Goal: Task Accomplishment & Management: Complete application form

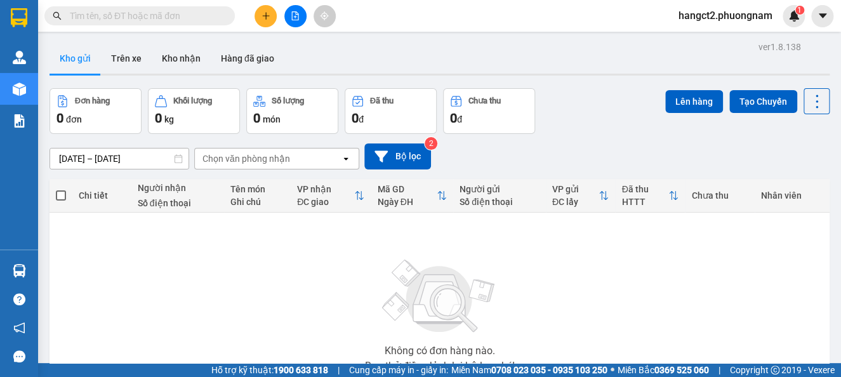
click at [143, 17] on input "text" at bounding box center [145, 16] width 150 height 14
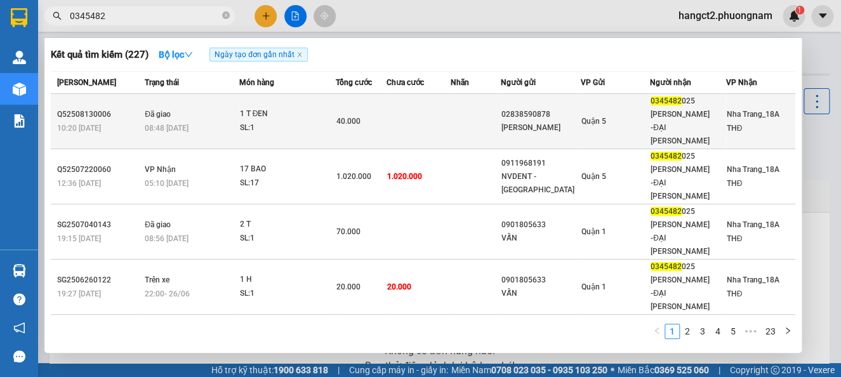
type input "0345482"
click at [406, 123] on td at bounding box center [419, 121] width 64 height 55
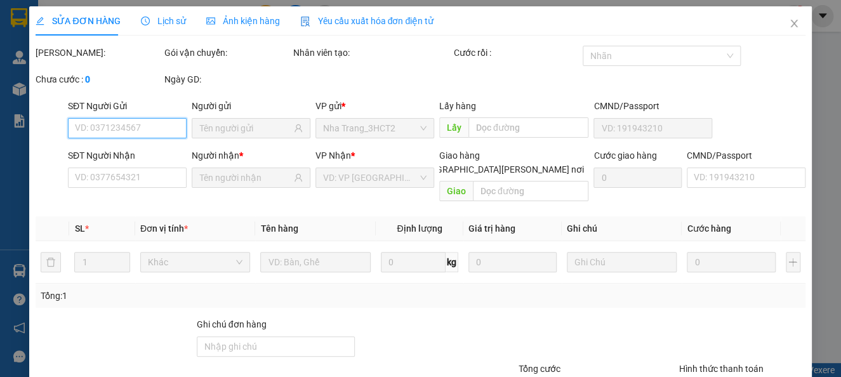
type input "02838590878"
type input "[PERSON_NAME]"
type input "0345482025"
type input "[PERSON_NAME] -ĐẠI [PERSON_NAME]"
type input "40.000"
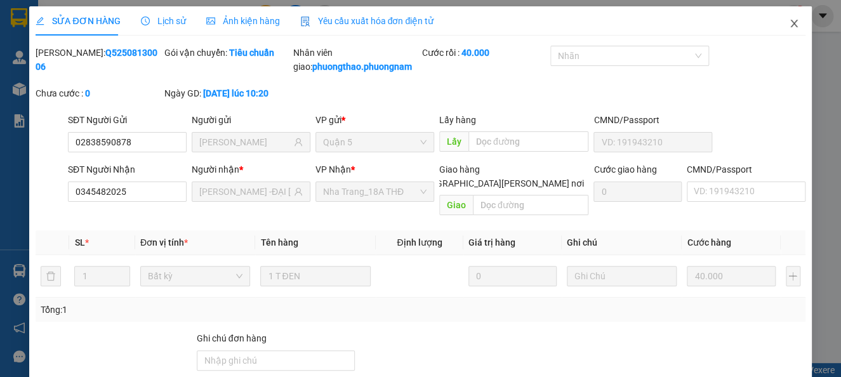
click at [790, 26] on icon "close" at bounding box center [793, 24] width 7 height 8
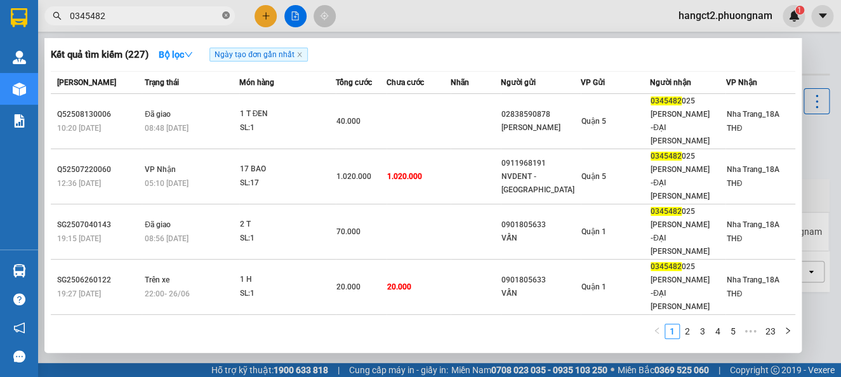
drag, startPoint x: 227, startPoint y: 11, endPoint x: 197, endPoint y: 17, distance: 30.5
click at [227, 11] on span at bounding box center [226, 16] width 8 height 12
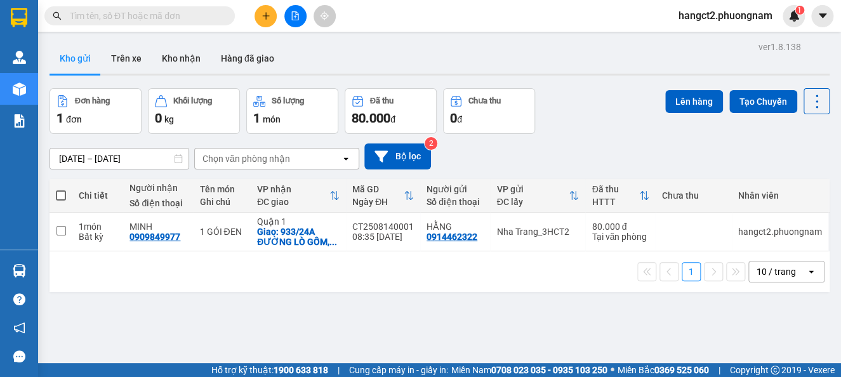
click at [187, 18] on input "text" at bounding box center [145, 16] width 150 height 14
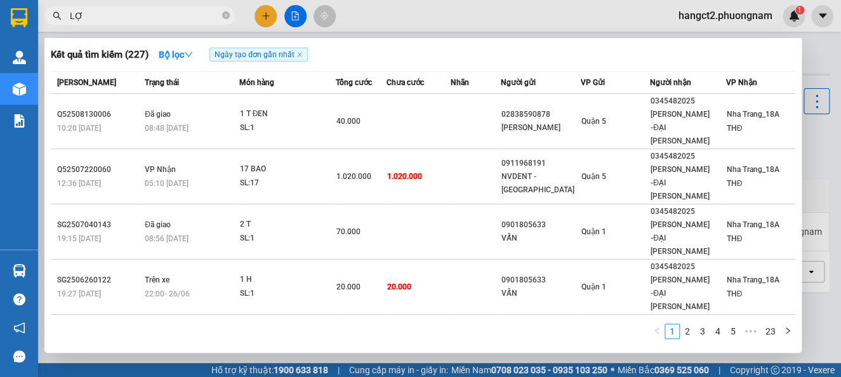
type input "LỢI"
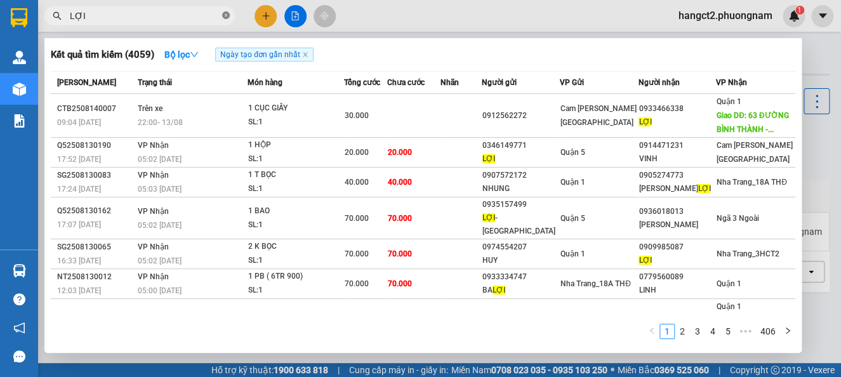
click at [226, 15] on icon "close-circle" at bounding box center [226, 15] width 8 height 8
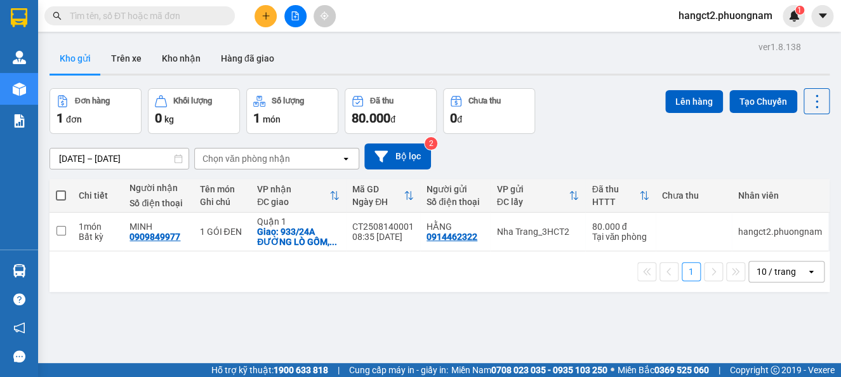
click at [185, 13] on input "text" at bounding box center [145, 16] width 150 height 14
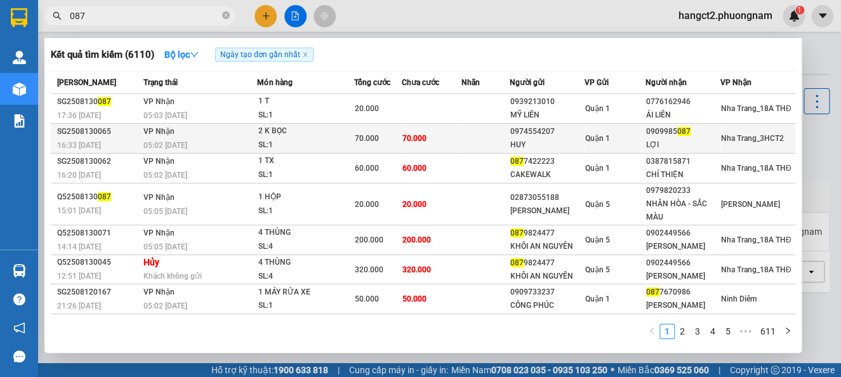
type input "087"
click at [258, 140] on div "SL: 1" at bounding box center [305, 145] width 95 height 14
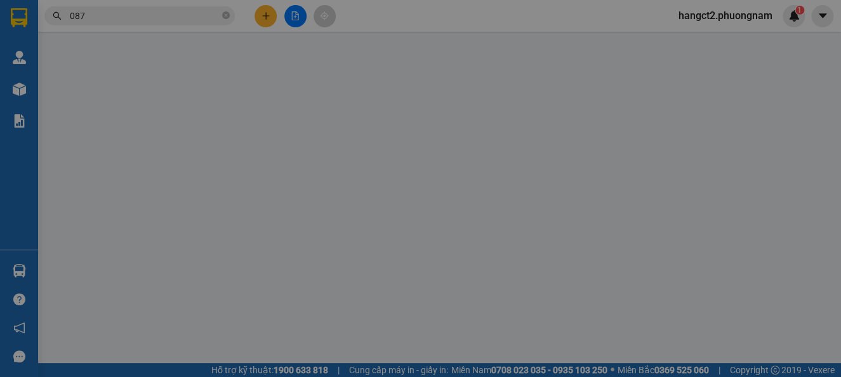
type input "0974554207"
type input "HUY"
type input "0909985087"
type input "LỢI"
type input "70.000"
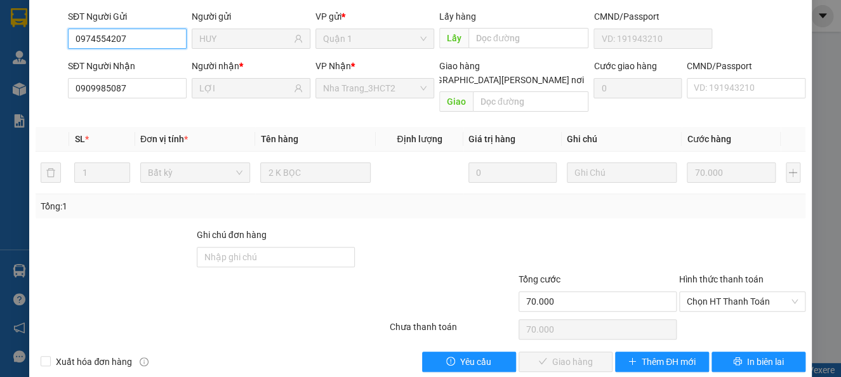
scroll to position [109, 0]
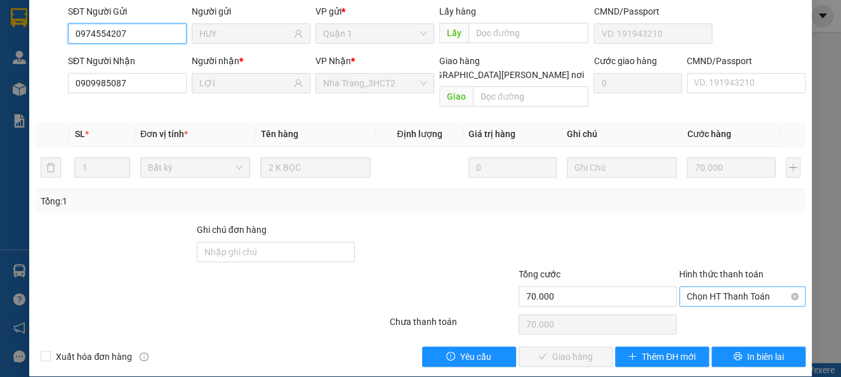
click at [704, 287] on span "Chọn HT Thanh Toán" at bounding box center [742, 296] width 111 height 19
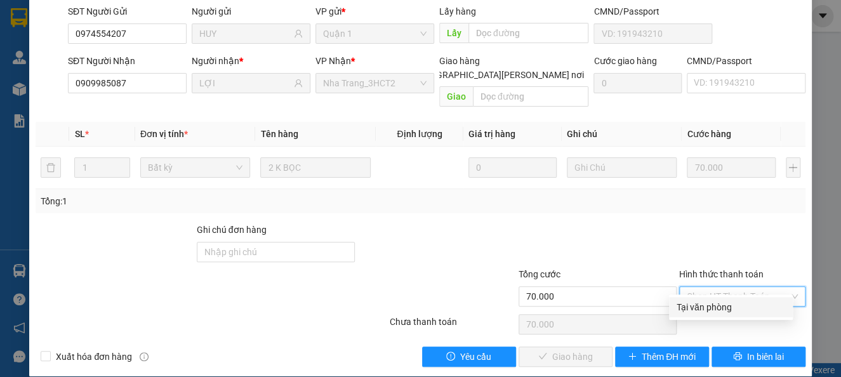
drag, startPoint x: 702, startPoint y: 308, endPoint x: 693, endPoint y: 312, distance: 9.9
click at [699, 310] on div "Tại văn phòng" at bounding box center [731, 307] width 109 height 14
type input "0"
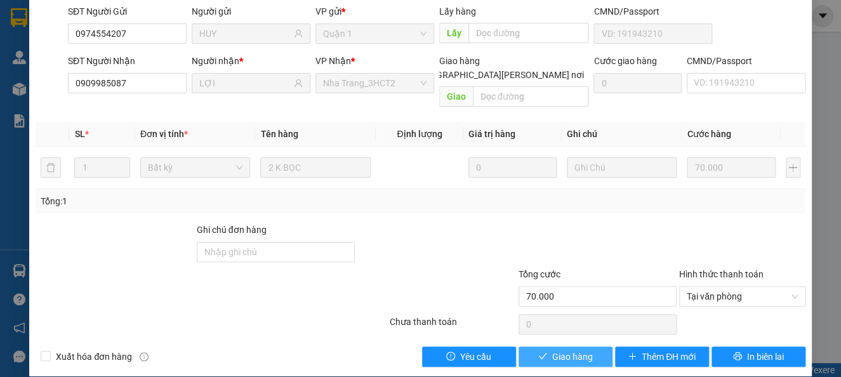
click at [566, 350] on span "Giao hàng" at bounding box center [572, 357] width 41 height 14
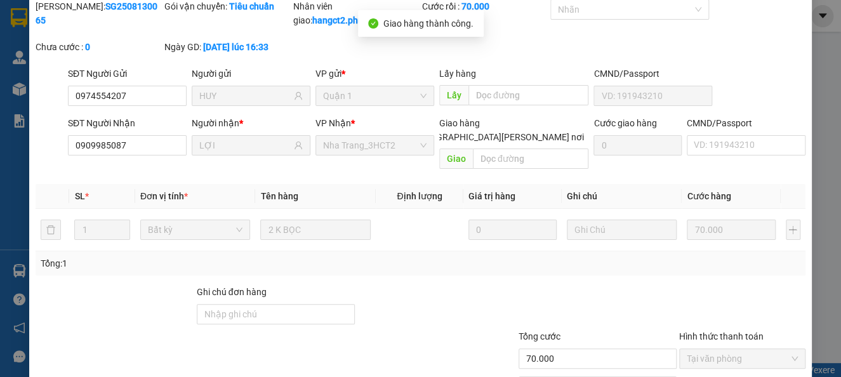
scroll to position [0, 0]
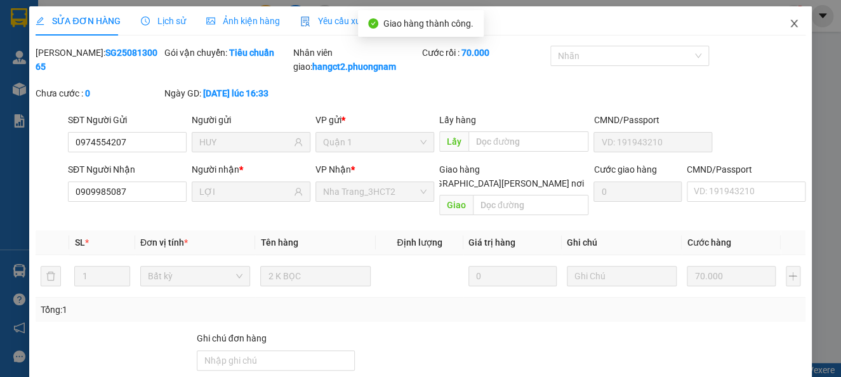
click at [789, 19] on icon "close" at bounding box center [794, 23] width 10 height 10
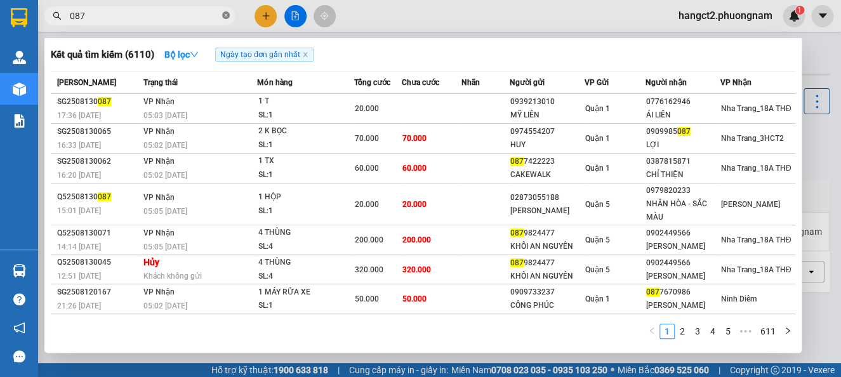
click at [225, 16] on icon "close-circle" at bounding box center [226, 15] width 8 height 8
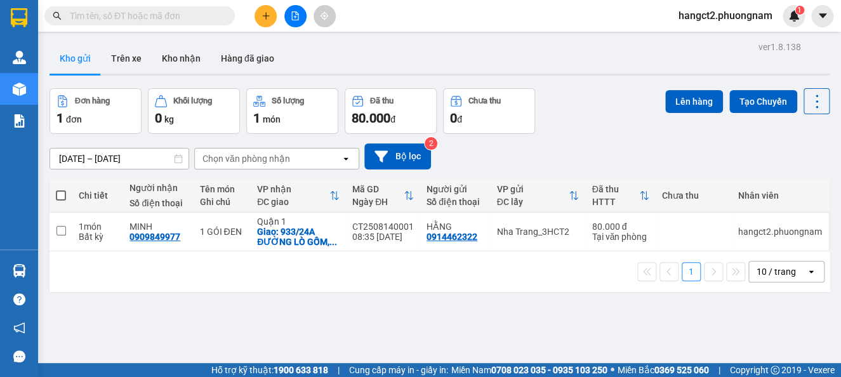
click at [123, 14] on input "text" at bounding box center [145, 16] width 150 height 14
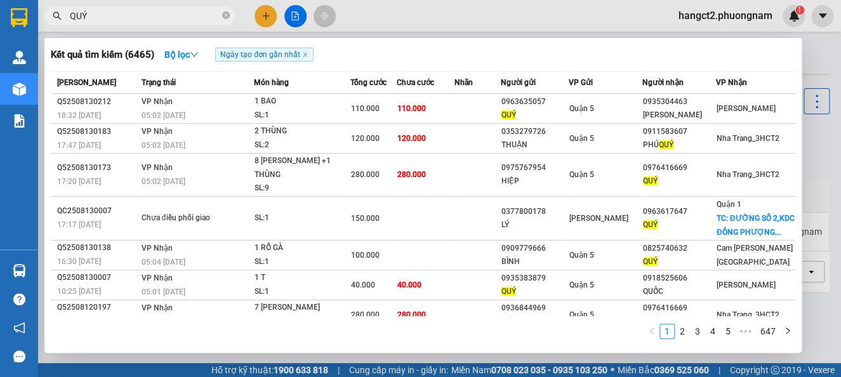
click at [124, 10] on input "QUÝ" at bounding box center [145, 16] width 150 height 14
type input "Q"
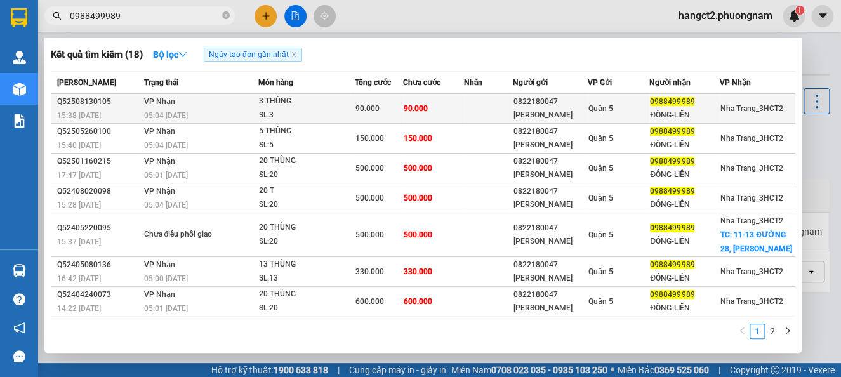
type input "0988499989"
click at [461, 110] on td "90.000" at bounding box center [433, 109] width 61 height 30
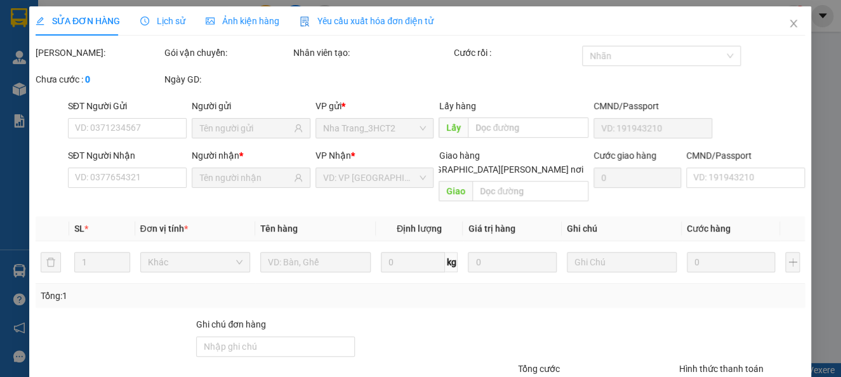
type input "0822180047"
type input "[PERSON_NAME]"
type input "0988499989"
type input "ĐÔNG-LIÊN"
type input "90.000"
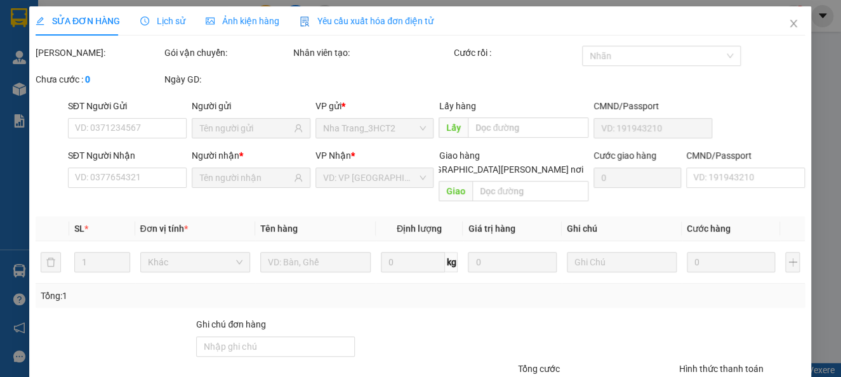
type input "90.000"
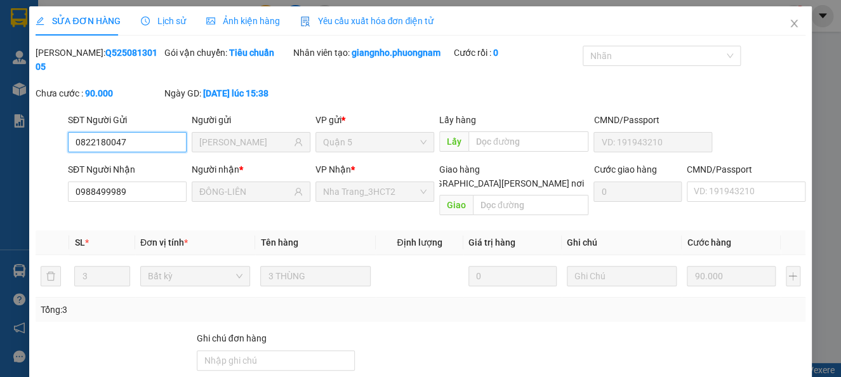
scroll to position [94, 0]
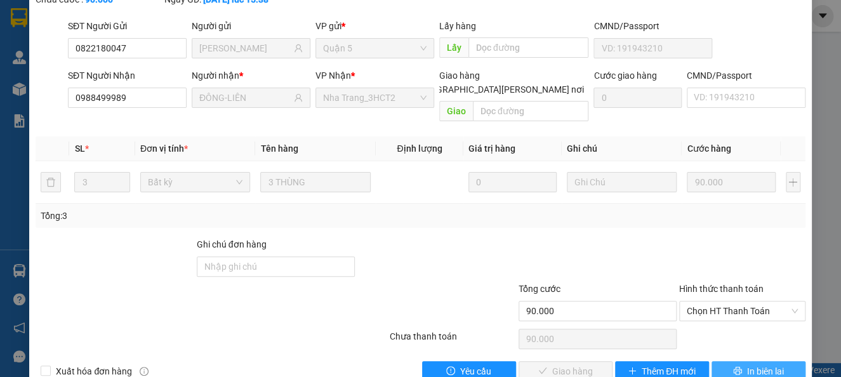
click at [733, 366] on icon "printer" at bounding box center [737, 370] width 9 height 9
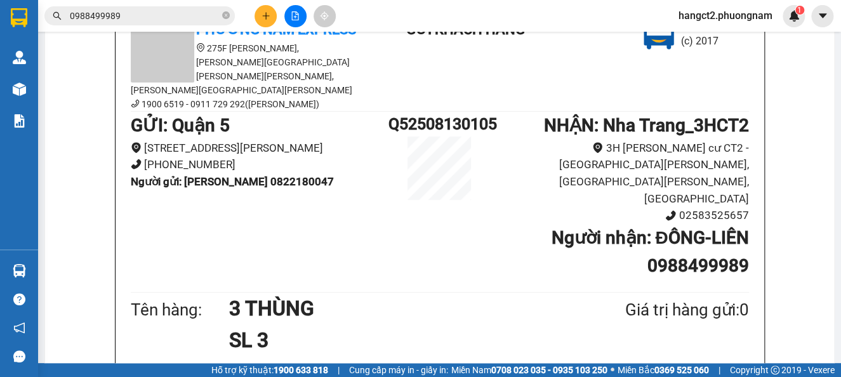
scroll to position [118, 0]
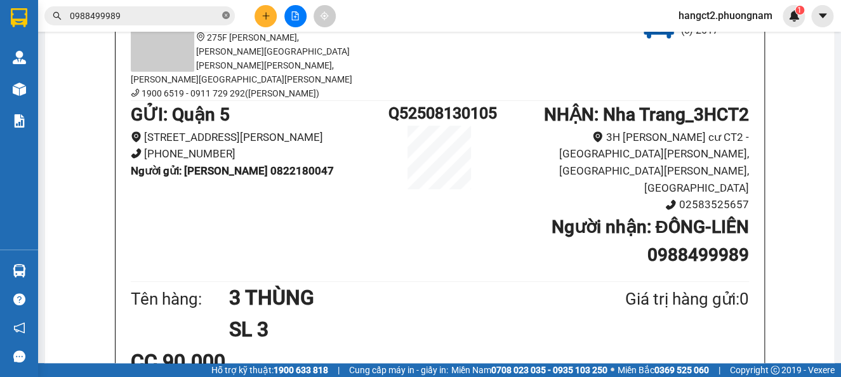
click at [226, 15] on icon "close-circle" at bounding box center [226, 15] width 8 height 8
click at [152, 15] on input "text" at bounding box center [145, 16] width 150 height 14
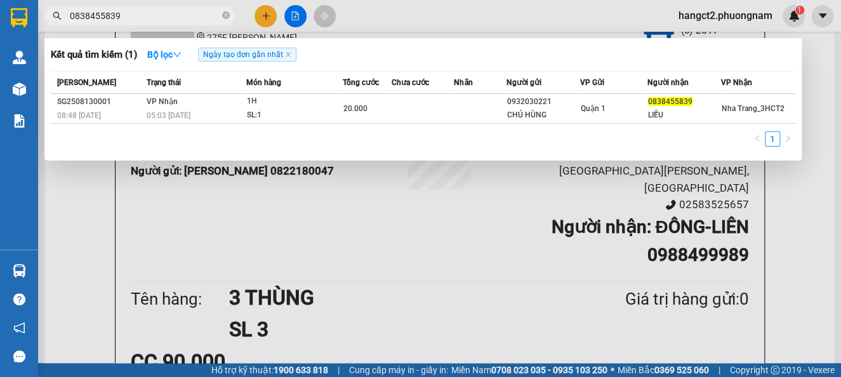
type input "0838455839"
click at [232, 11] on span "0838455839" at bounding box center [139, 15] width 190 height 19
click at [230, 14] on span "0838455839" at bounding box center [139, 15] width 190 height 19
click at [223, 18] on icon "close-circle" at bounding box center [226, 15] width 8 height 8
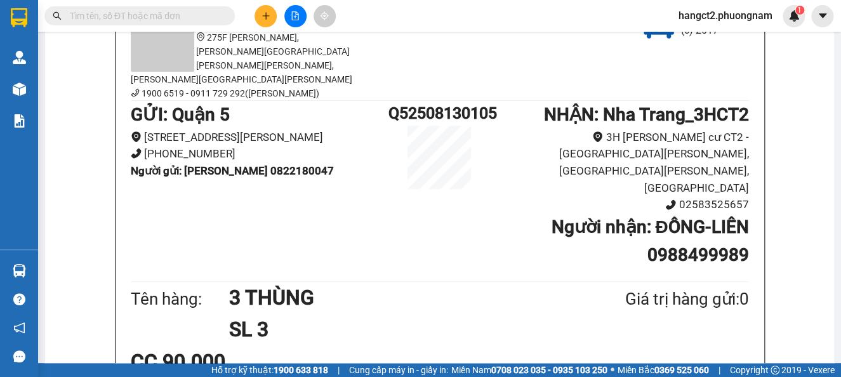
click at [177, 25] on div "Kết quả [PERSON_NAME] ( 1 ) Bộ lọc Ngày tạo [PERSON_NAME] nhất Mã ĐH Trạng thái…" at bounding box center [124, 16] width 248 height 22
click at [189, 9] on input "text" at bounding box center [145, 16] width 150 height 14
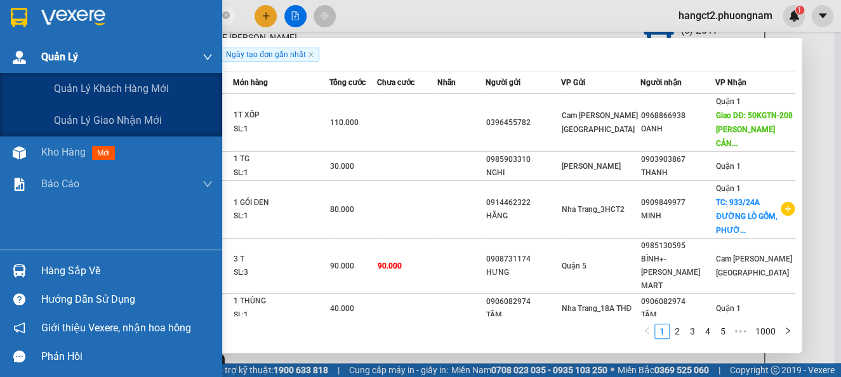
drag, startPoint x: 158, startPoint y: 11, endPoint x: 0, endPoint y: 61, distance: 165.6
click at [0, 61] on section "Kết quả [PERSON_NAME] ( 10000 ) Bộ lọc Ngày tạo [PERSON_NAME] nhất Mã ĐH Trạng …" at bounding box center [420, 188] width 841 height 377
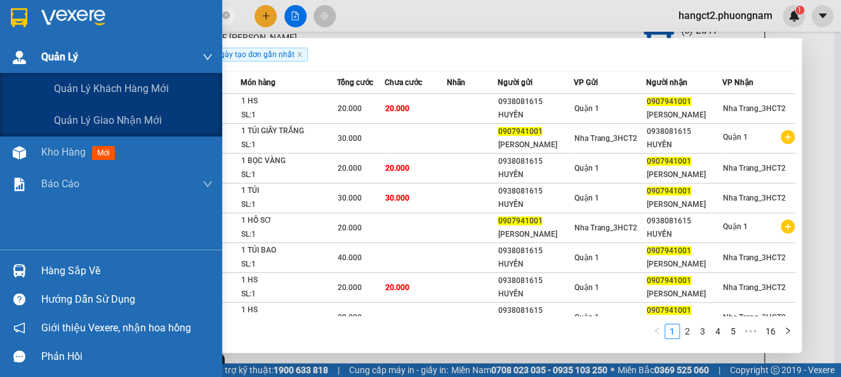
drag, startPoint x: 144, startPoint y: 16, endPoint x: 0, endPoint y: 51, distance: 148.4
click at [0, 51] on section "Kết quả [PERSON_NAME] ( 151 ) Bộ lọc Ngày tạo [PERSON_NAME] nhất Mã ĐH Trạng th…" at bounding box center [420, 188] width 841 height 377
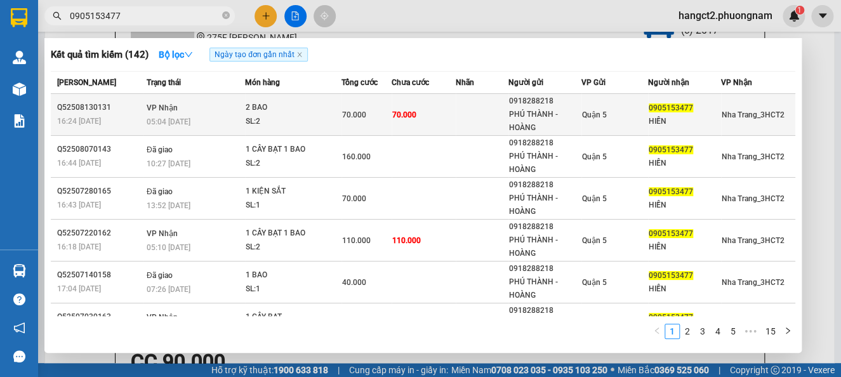
type input "0905153477"
click at [267, 113] on div "2 BAO" at bounding box center [293, 108] width 95 height 14
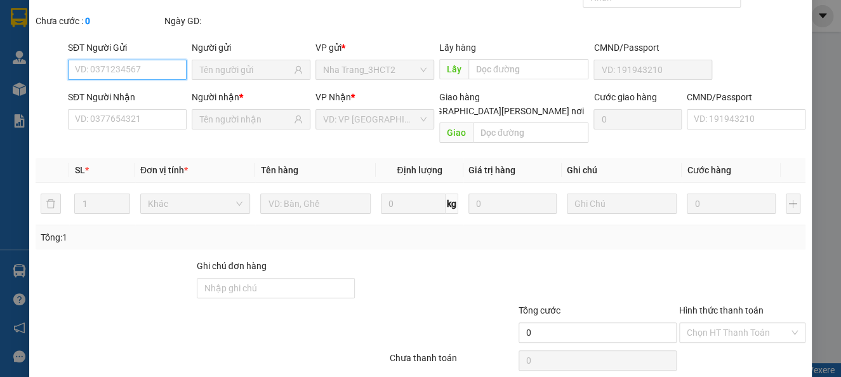
scroll to position [60, 0]
type input "0918288218"
type input "PHÚ THÀNH - HOÀNG"
type input "0905153477"
type input "HIỀN"
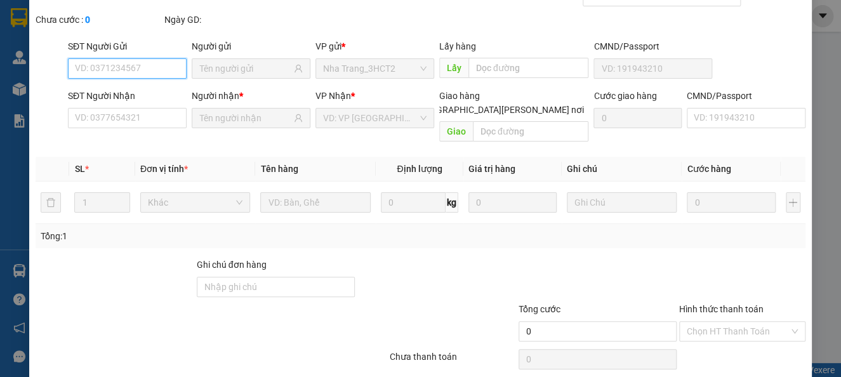
type input "70.000"
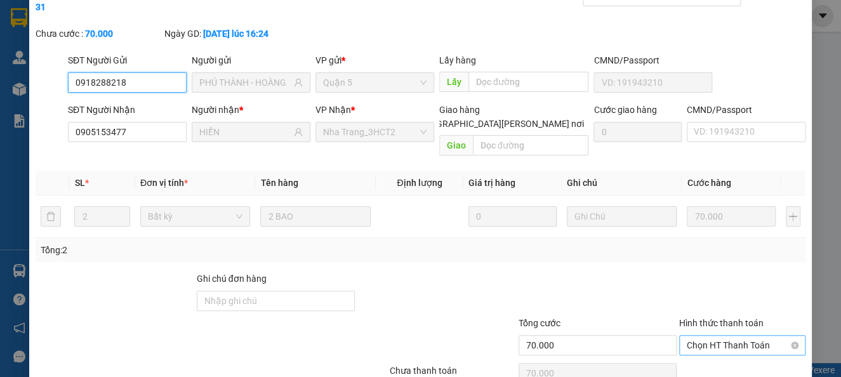
click at [699, 336] on span "Chọn HT Thanh Toán" at bounding box center [742, 345] width 111 height 19
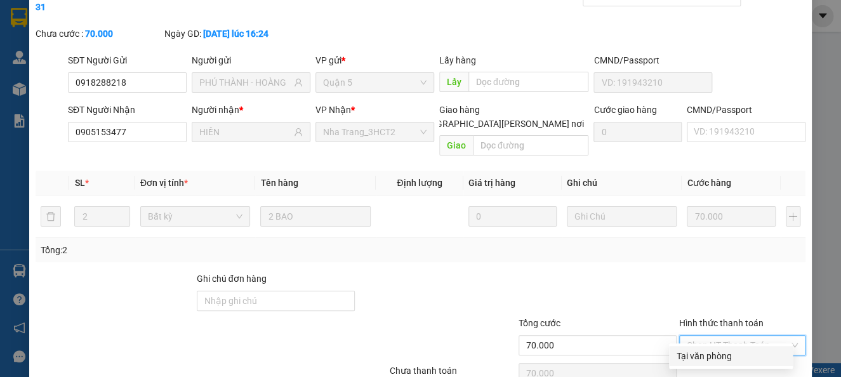
drag, startPoint x: 692, startPoint y: 352, endPoint x: 686, endPoint y: 359, distance: 9.0
click at [693, 353] on div "Tại văn phòng" at bounding box center [731, 356] width 109 height 14
type input "0"
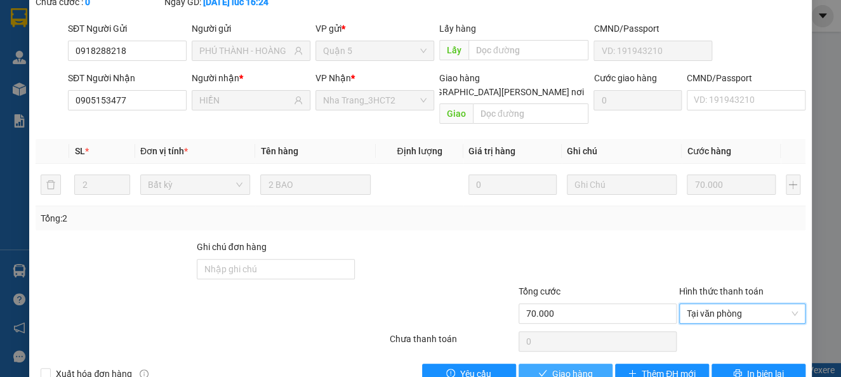
scroll to position [109, 0]
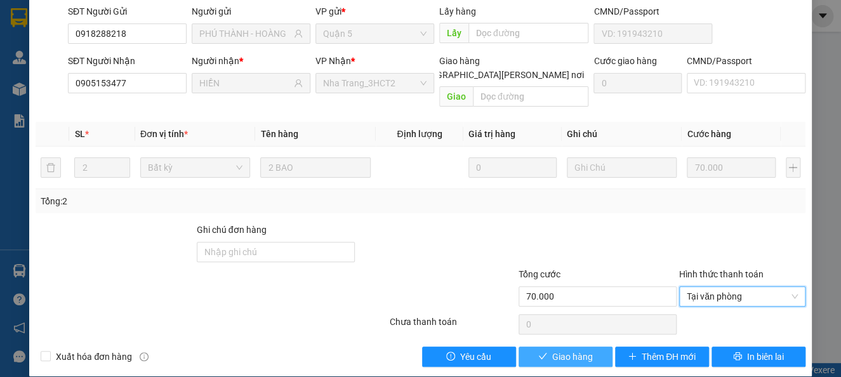
click at [568, 350] on span "Giao hàng" at bounding box center [572, 357] width 41 height 14
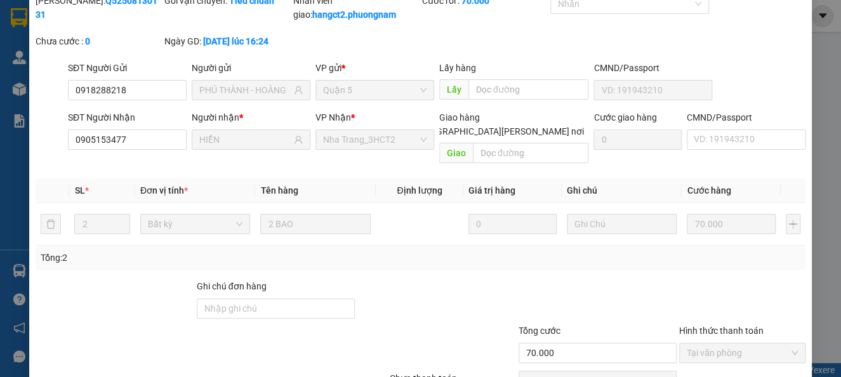
scroll to position [0, 0]
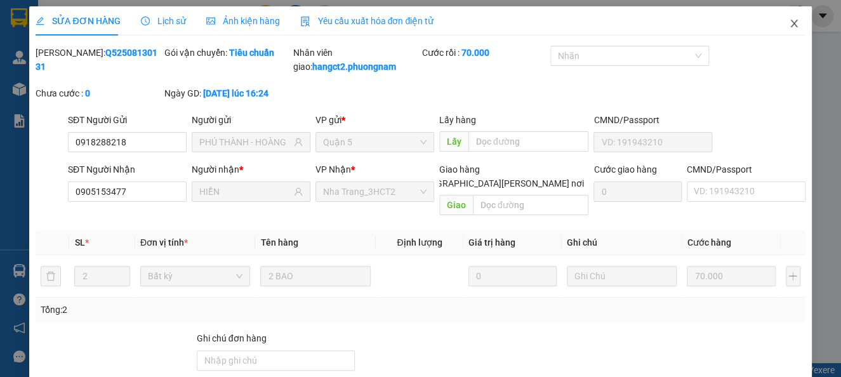
click at [789, 23] on icon "close" at bounding box center [794, 23] width 10 height 10
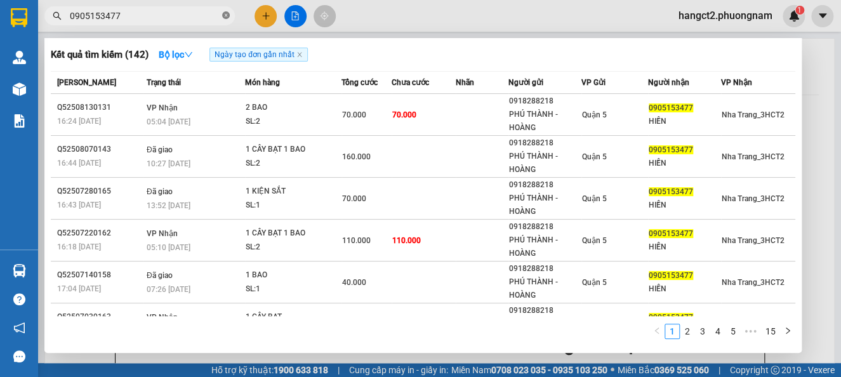
click at [228, 18] on icon "close-circle" at bounding box center [226, 15] width 8 height 8
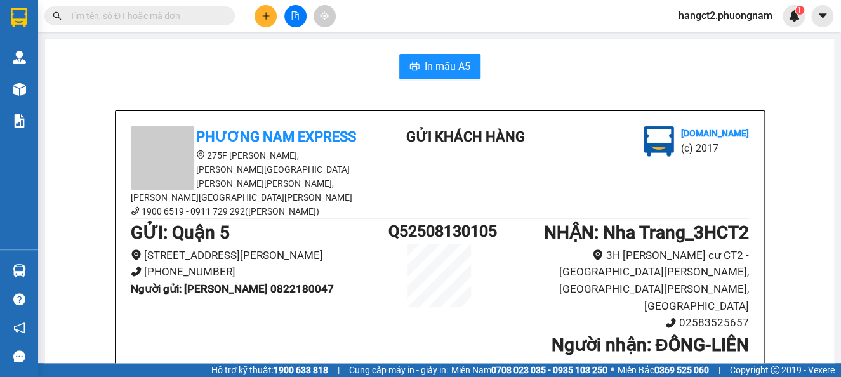
click at [155, 11] on input "text" at bounding box center [145, 16] width 150 height 14
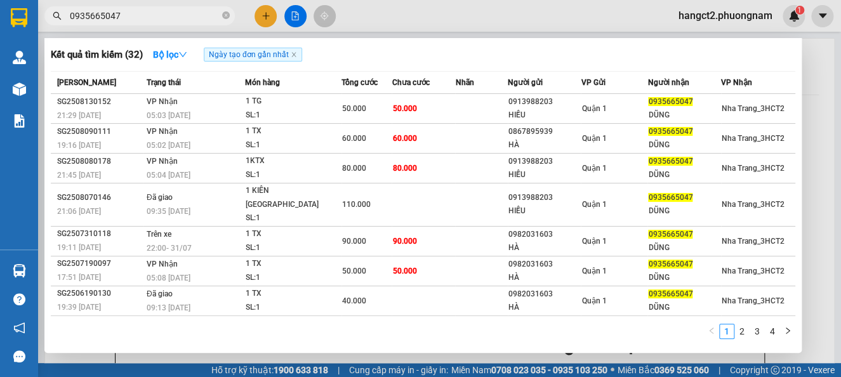
type input "0935665047"
click at [226, 17] on icon "close-circle" at bounding box center [226, 15] width 8 height 8
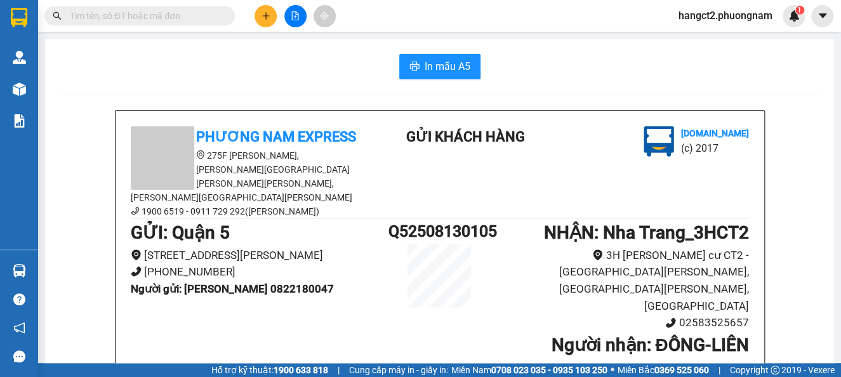
click at [162, 14] on input "text" at bounding box center [145, 16] width 150 height 14
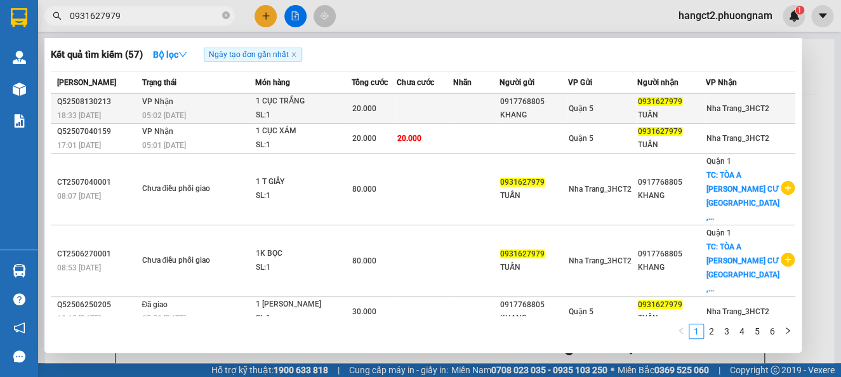
type input "0931627979"
click at [234, 114] on div "05:02 [DATE]" at bounding box center [198, 116] width 112 height 14
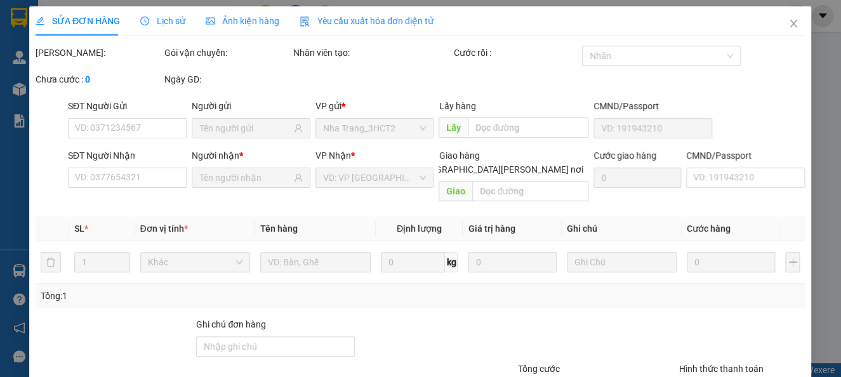
type input "0917768805"
type input "KHANG"
type input "0931627979"
type input "TUẤN"
type input "20.000"
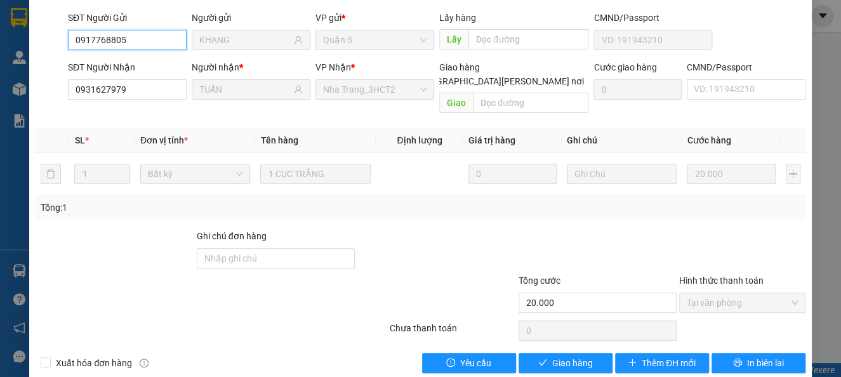
scroll to position [109, 0]
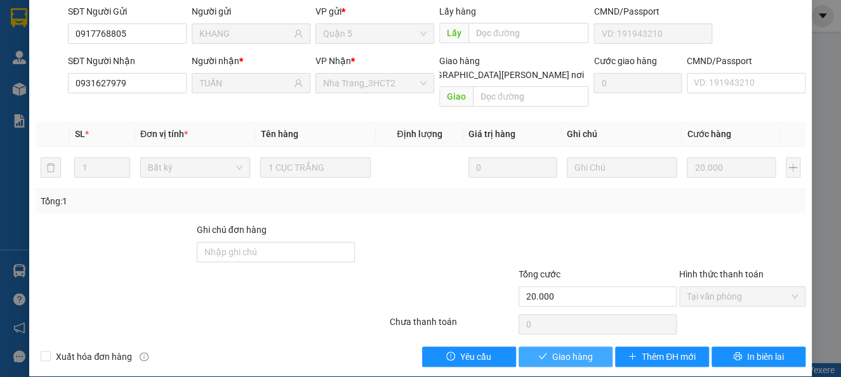
click at [586, 347] on button "Giao hàng" at bounding box center [566, 357] width 94 height 20
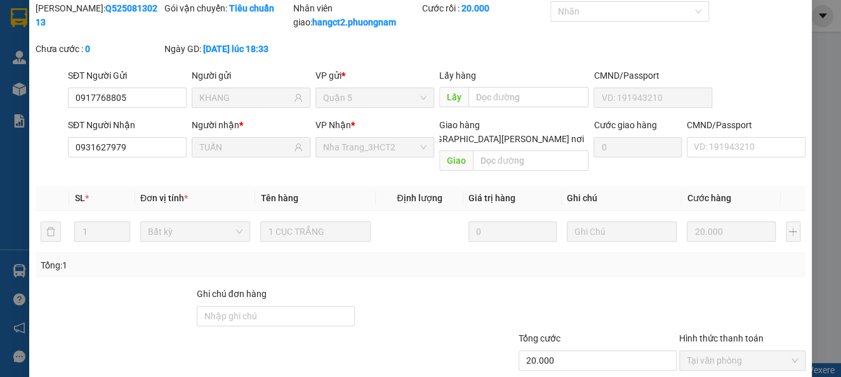
scroll to position [0, 0]
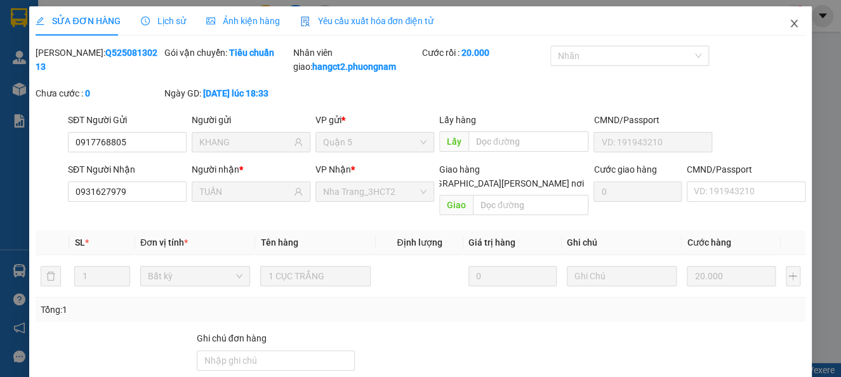
click at [785, 15] on span "Close" at bounding box center [794, 24] width 36 height 36
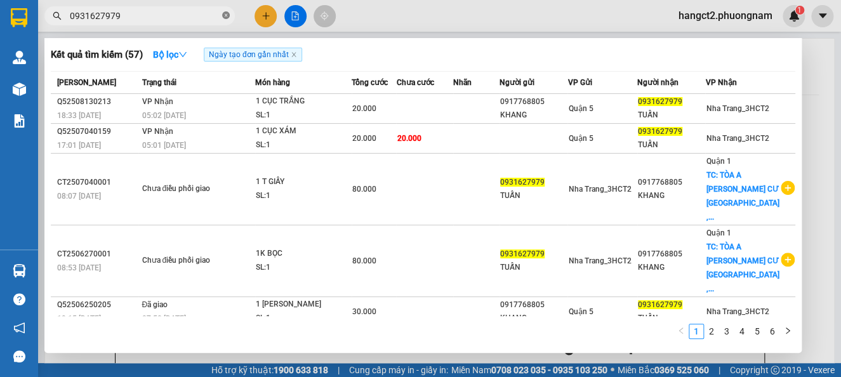
drag, startPoint x: 227, startPoint y: 10, endPoint x: 184, endPoint y: 18, distance: 43.9
click at [226, 10] on span at bounding box center [226, 16] width 8 height 12
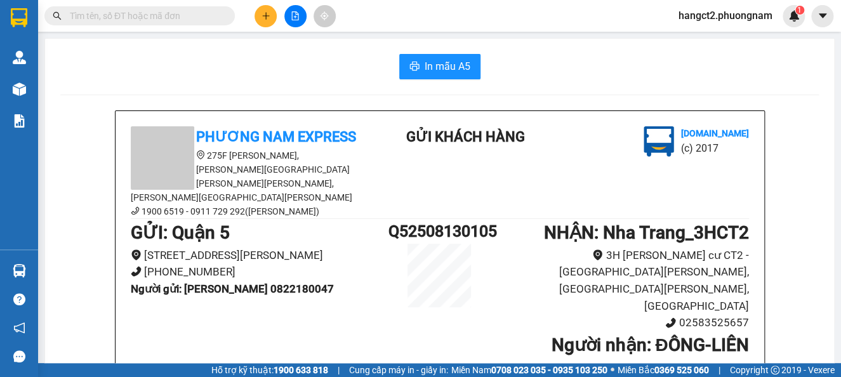
click at [177, 15] on input "text" at bounding box center [145, 16] width 150 height 14
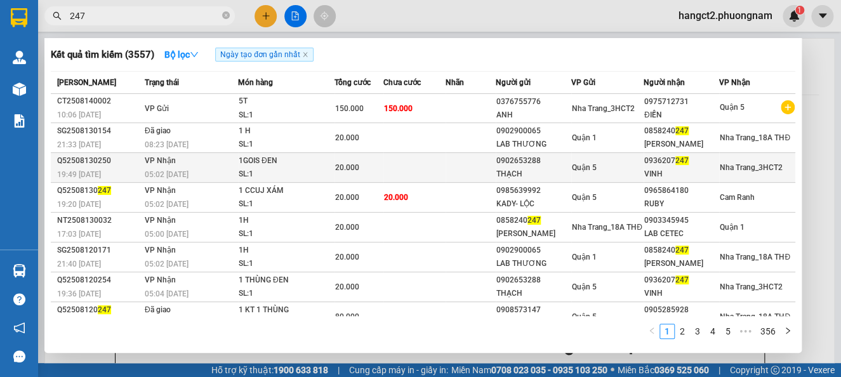
type input "247"
click at [310, 170] on div "SL: 1" at bounding box center [286, 175] width 95 height 14
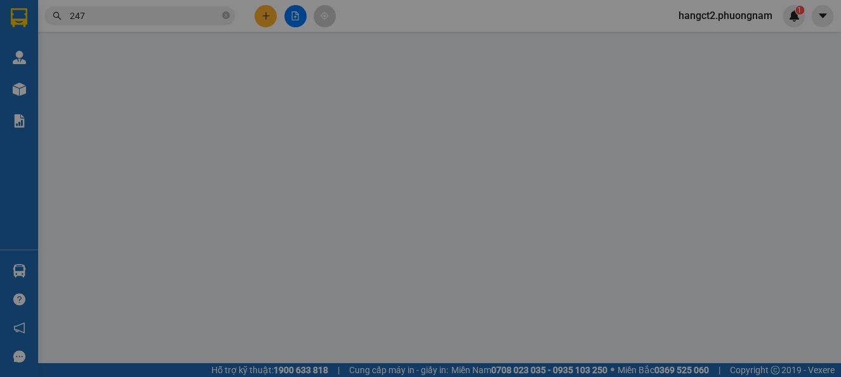
type input "0902653288"
type input "THẠCH"
type input "0936207247"
type input "VINH"
type input "20.000"
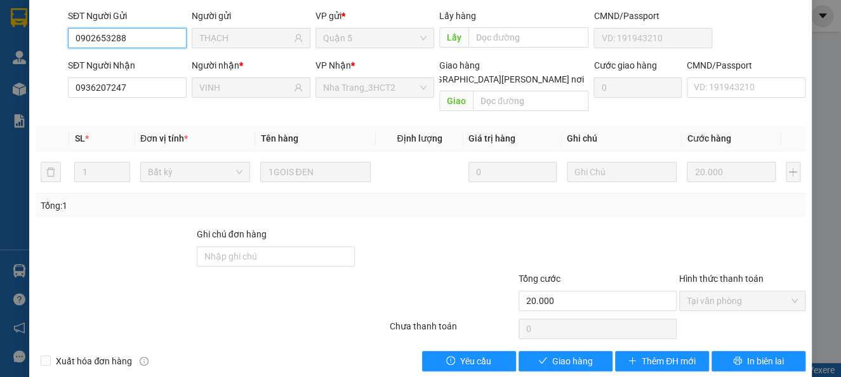
scroll to position [109, 0]
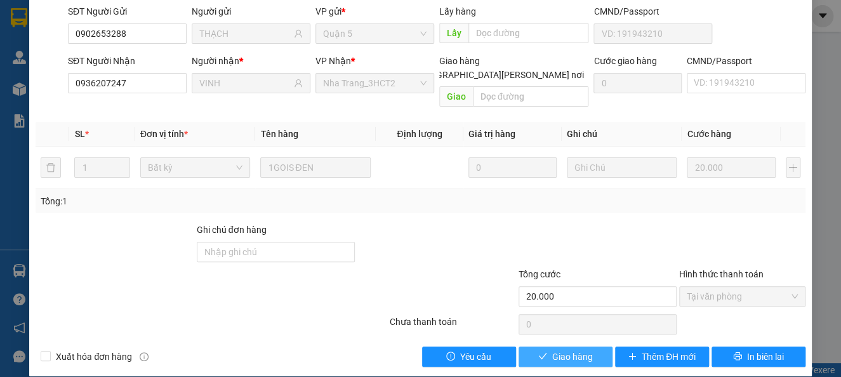
click at [556, 350] on span "Giao hàng" at bounding box center [572, 357] width 41 height 14
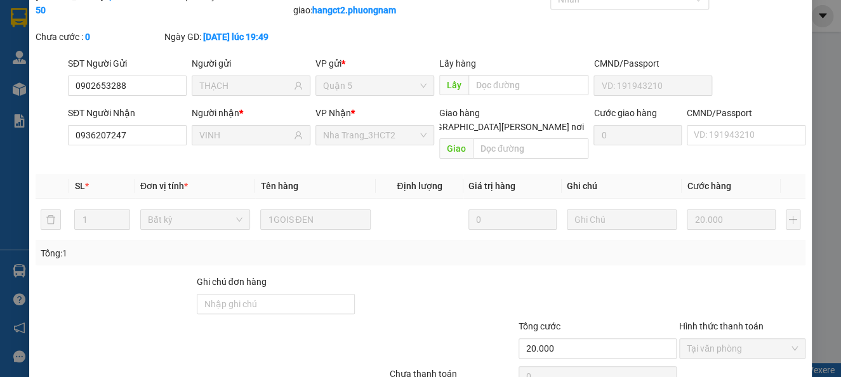
scroll to position [0, 0]
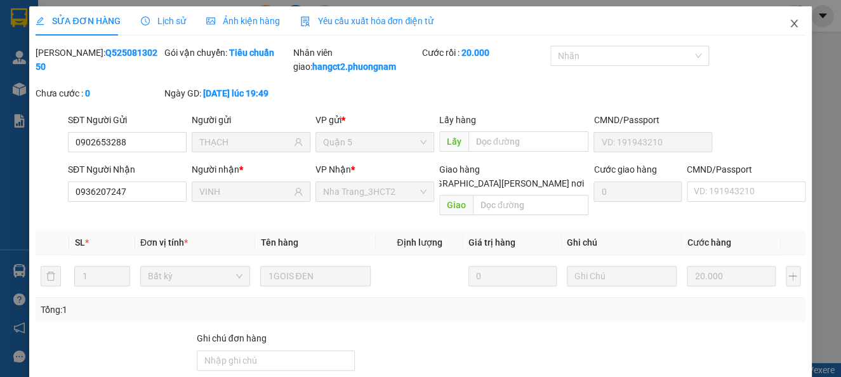
click at [789, 23] on icon "close" at bounding box center [794, 23] width 10 height 10
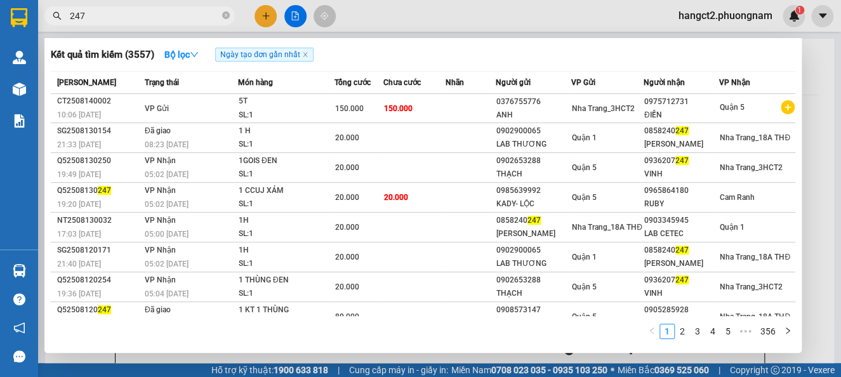
click at [140, 18] on input "247" at bounding box center [145, 16] width 150 height 14
type input "2"
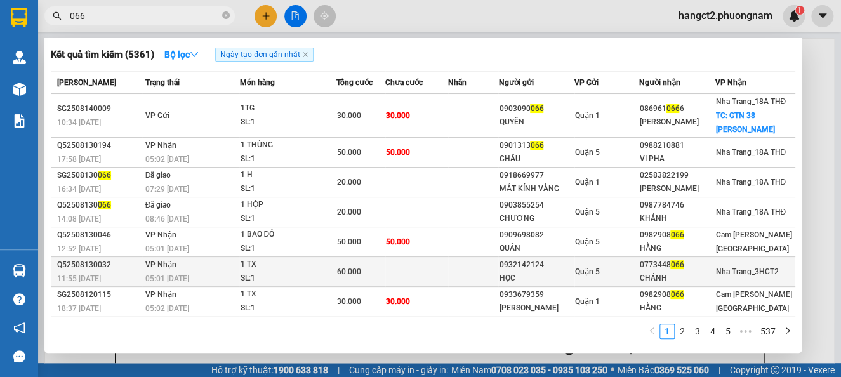
type input "066"
click at [388, 269] on td at bounding box center [416, 272] width 63 height 30
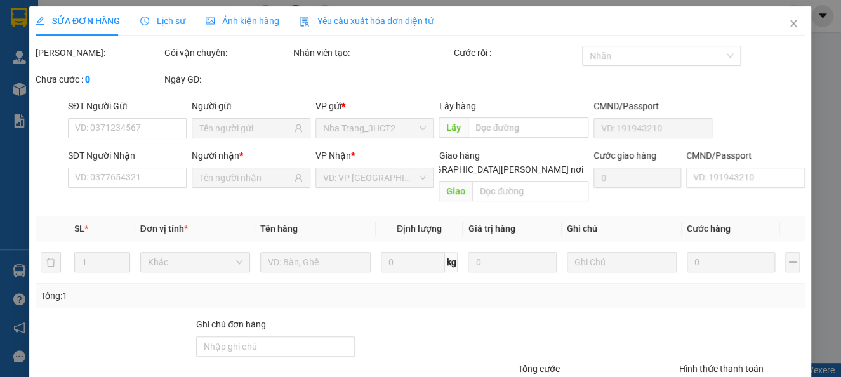
type input "0932142124"
type input "HỌC"
type input "0773448066"
type input "CHÁNH"
type input "60.000"
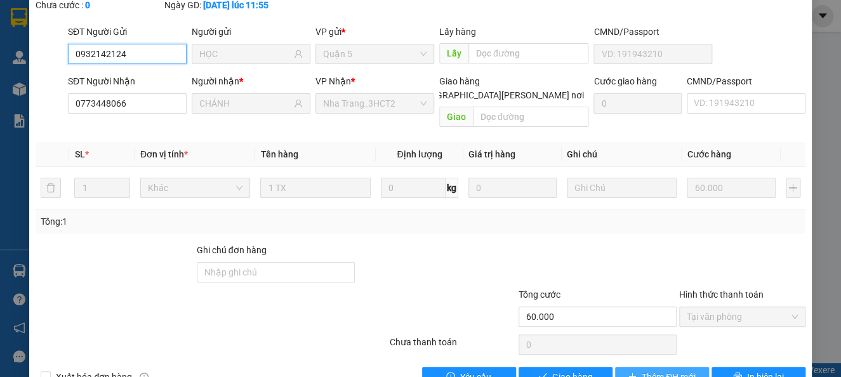
scroll to position [109, 0]
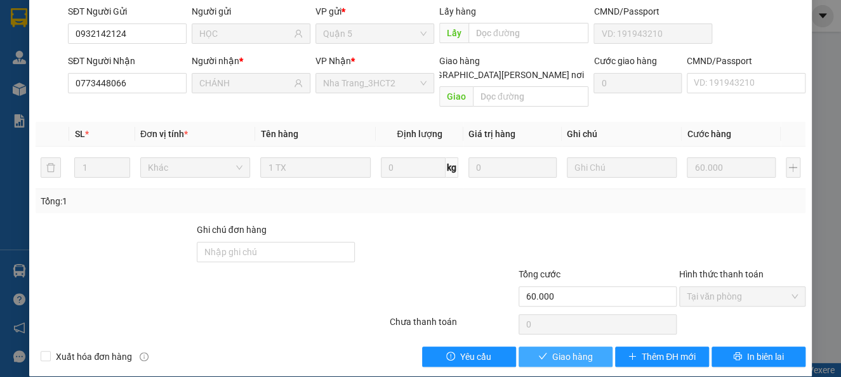
click at [577, 350] on span "Giao hàng" at bounding box center [572, 357] width 41 height 14
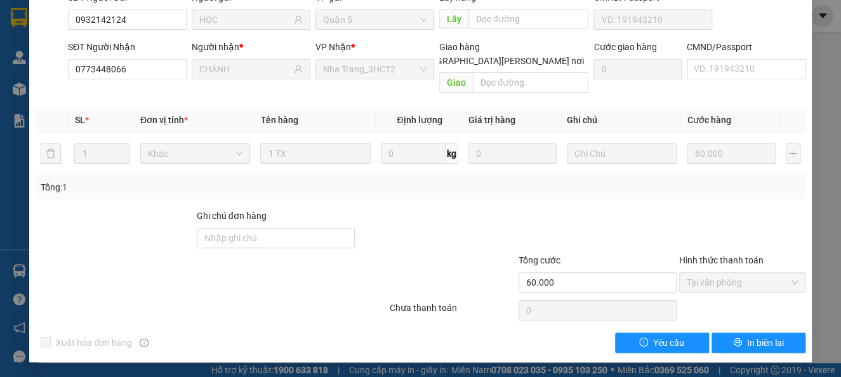
scroll to position [0, 0]
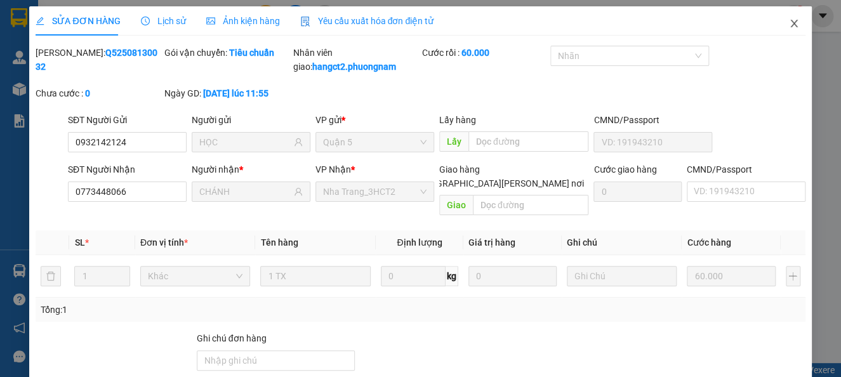
click at [789, 20] on icon "close" at bounding box center [794, 23] width 10 height 10
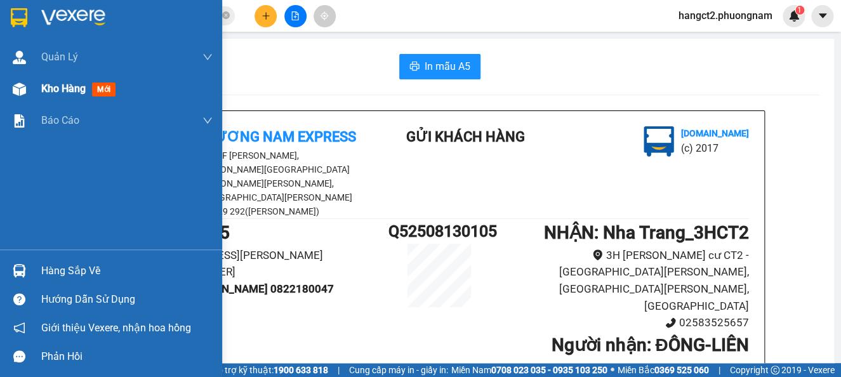
click at [58, 88] on span "Kho hàng" at bounding box center [63, 89] width 44 height 12
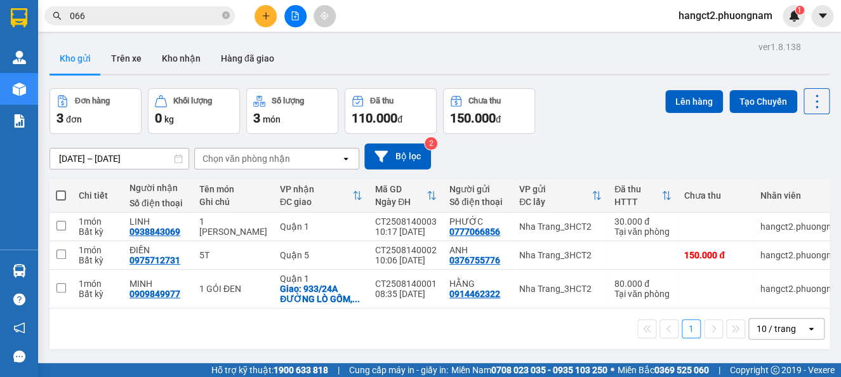
click at [135, 14] on input "066" at bounding box center [145, 16] width 150 height 14
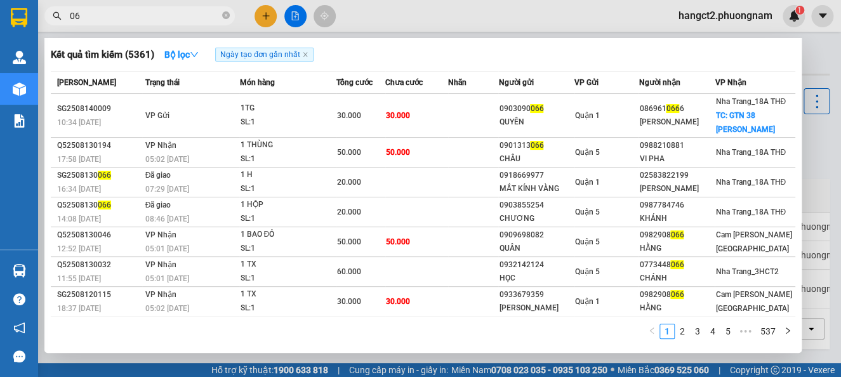
type input "0"
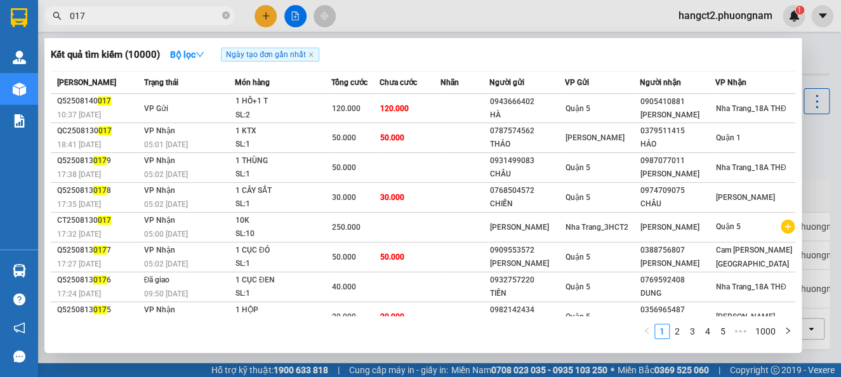
type input "017"
click at [221, 13] on span "017" at bounding box center [139, 15] width 190 height 19
click at [227, 17] on icon "close-circle" at bounding box center [226, 15] width 8 height 8
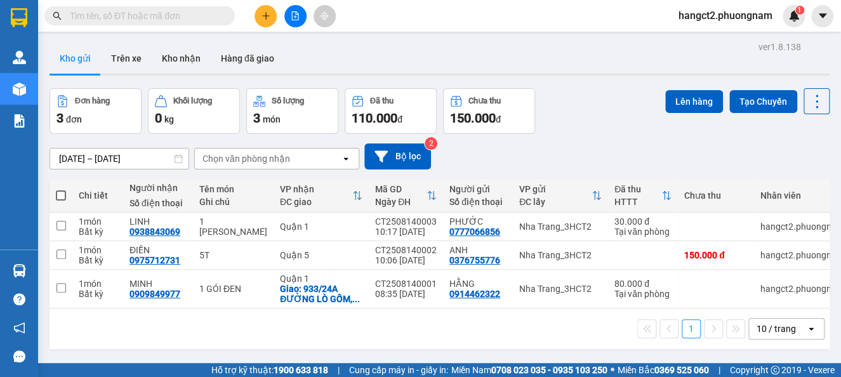
click at [185, 15] on input "text" at bounding box center [145, 16] width 150 height 14
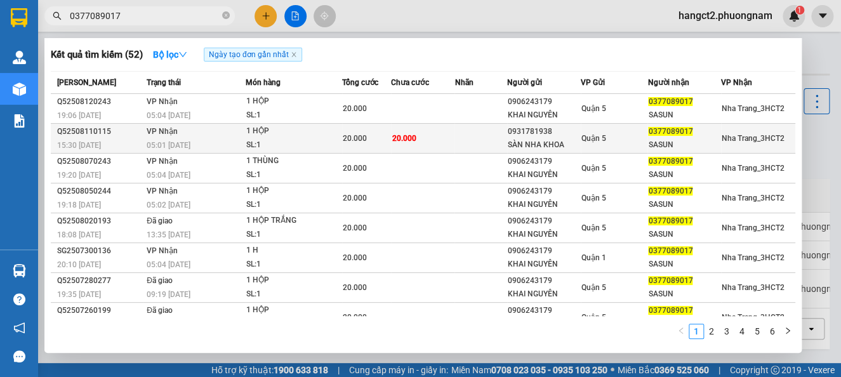
type input "0377089017"
click at [324, 134] on div "1 HỘP" at bounding box center [293, 131] width 95 height 14
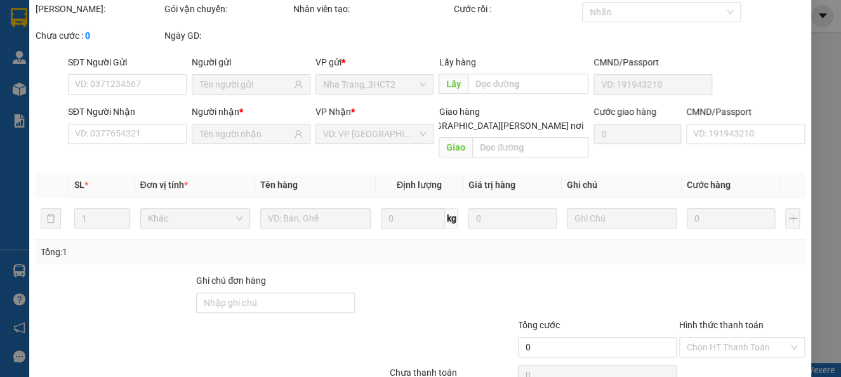
type input "0931781938"
type input "SÀN NHA KHOA"
type input "0377089017"
type input "SASUN"
type input "20.000"
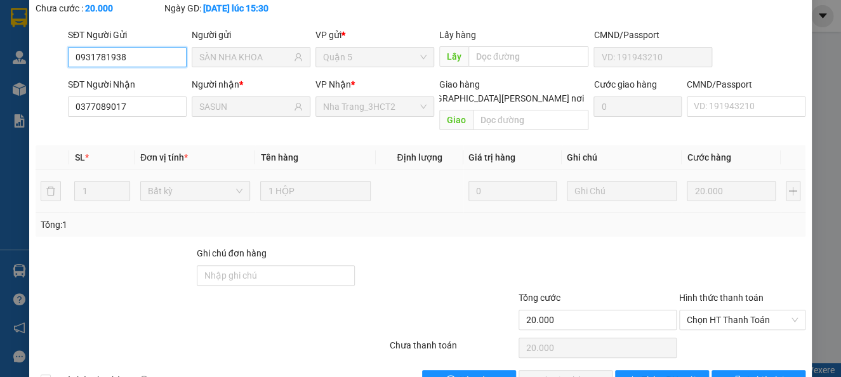
scroll to position [109, 0]
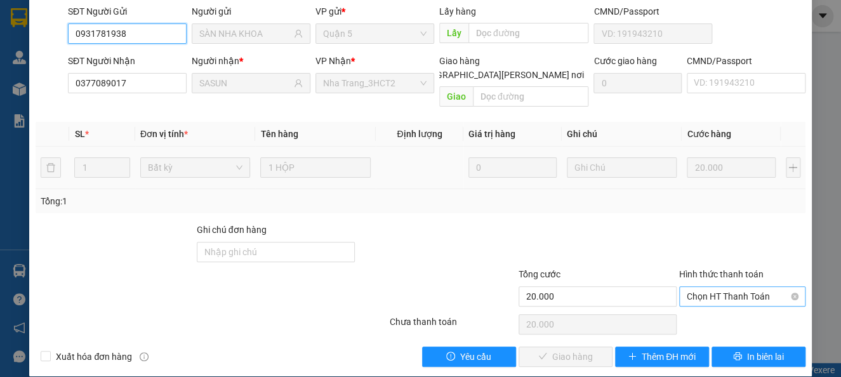
click at [725, 287] on span "Chọn HT Thanh Toán" at bounding box center [742, 296] width 111 height 19
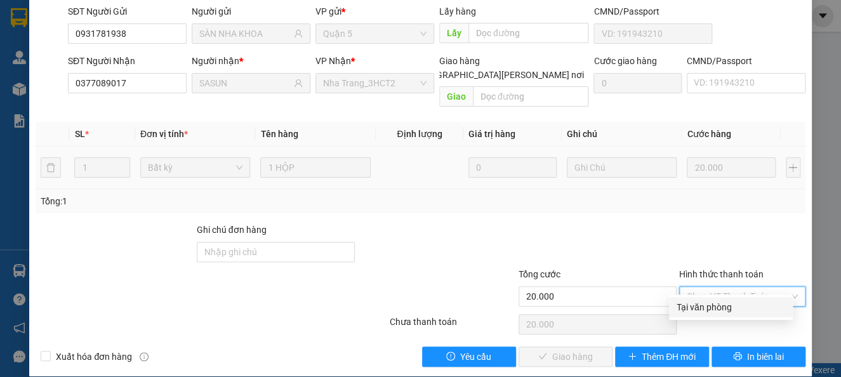
click at [708, 307] on div "Tại văn phòng" at bounding box center [731, 307] width 109 height 14
type input "0"
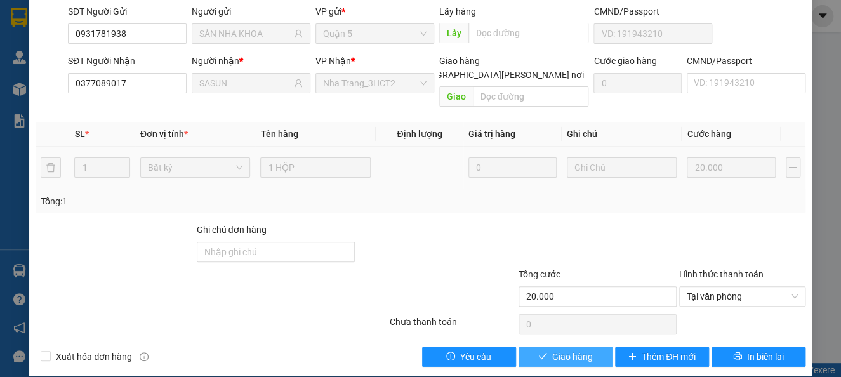
click at [552, 350] on span "Giao hàng" at bounding box center [572, 357] width 41 height 14
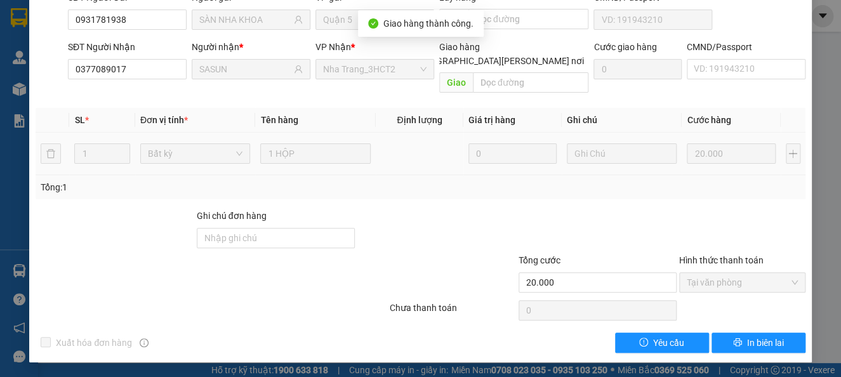
scroll to position [0, 0]
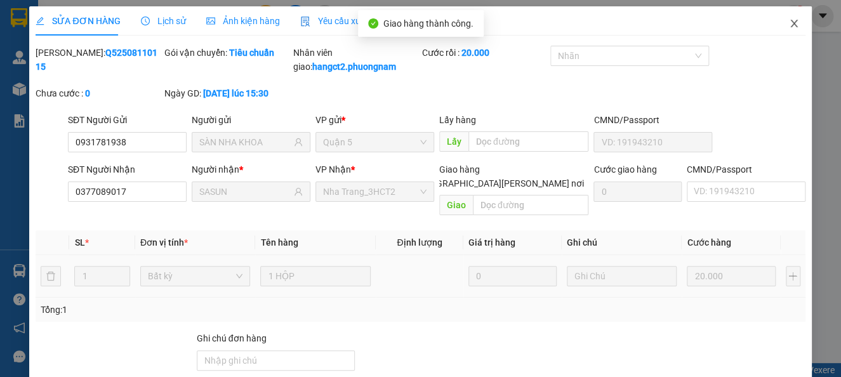
click at [779, 18] on span "Close" at bounding box center [794, 24] width 36 height 36
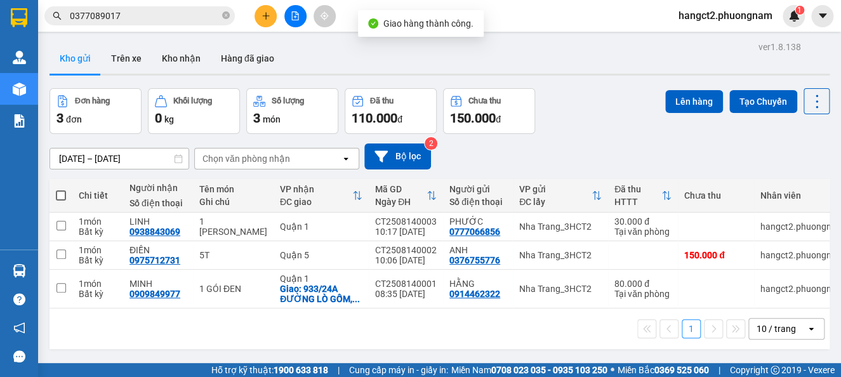
click at [178, 3] on div "Kết quả [PERSON_NAME] ( 52 ) Bộ lọc Ngày tạo [PERSON_NAME] nhất Mã ĐH Trạng thá…" at bounding box center [420, 16] width 841 height 32
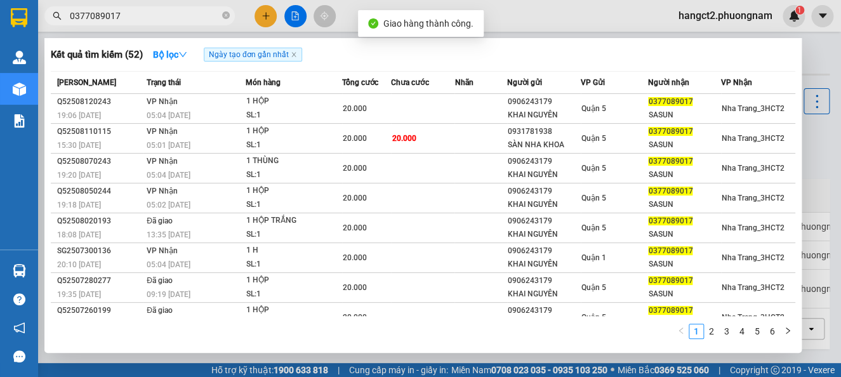
click at [189, 21] on input "0377089017" at bounding box center [145, 16] width 150 height 14
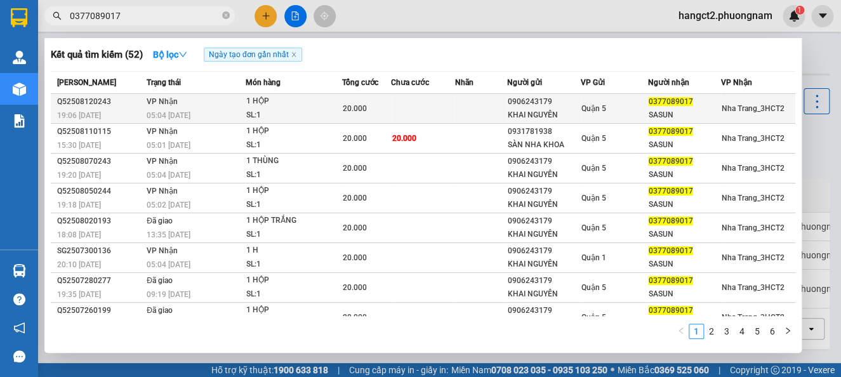
click at [395, 116] on td at bounding box center [422, 109] width 63 height 30
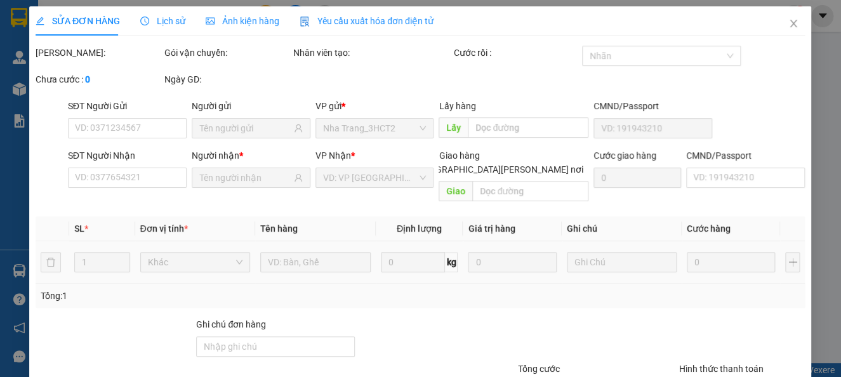
type input "0906243179"
type input "KHAI NGUYÊN"
type input "0377089017"
type input "SASUN"
type input "20.000"
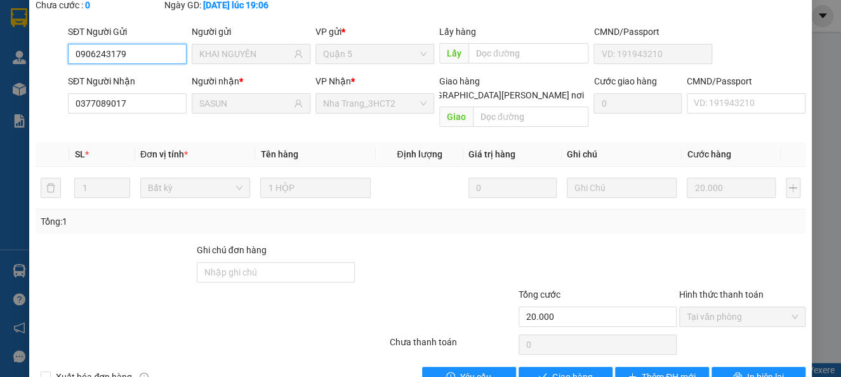
scroll to position [109, 0]
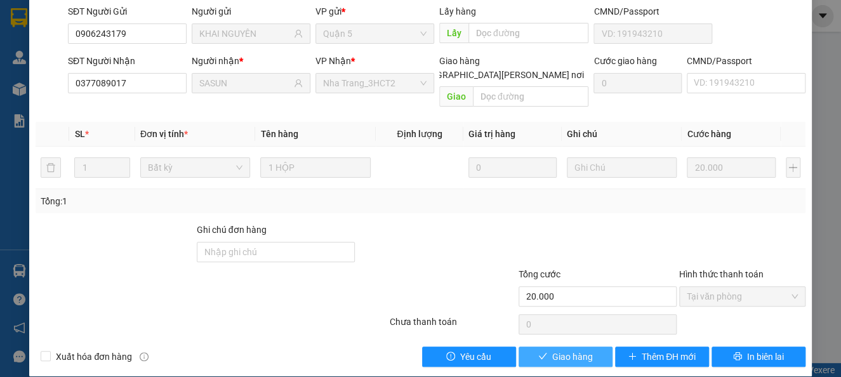
click at [555, 350] on span "Giao hàng" at bounding box center [572, 357] width 41 height 14
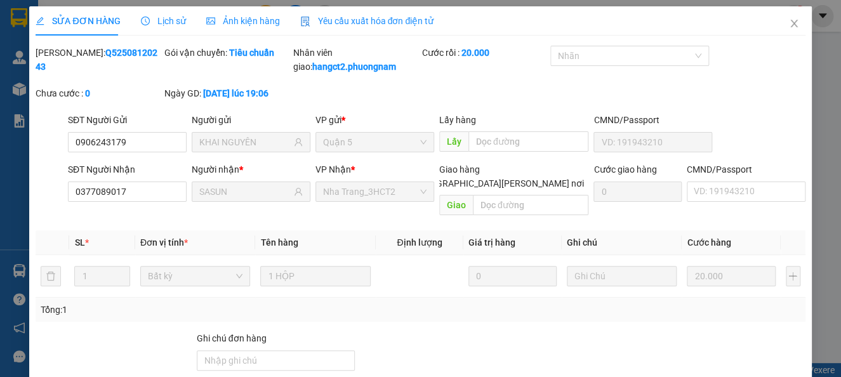
scroll to position [0, 0]
